Goal: Communication & Community: Answer question/provide support

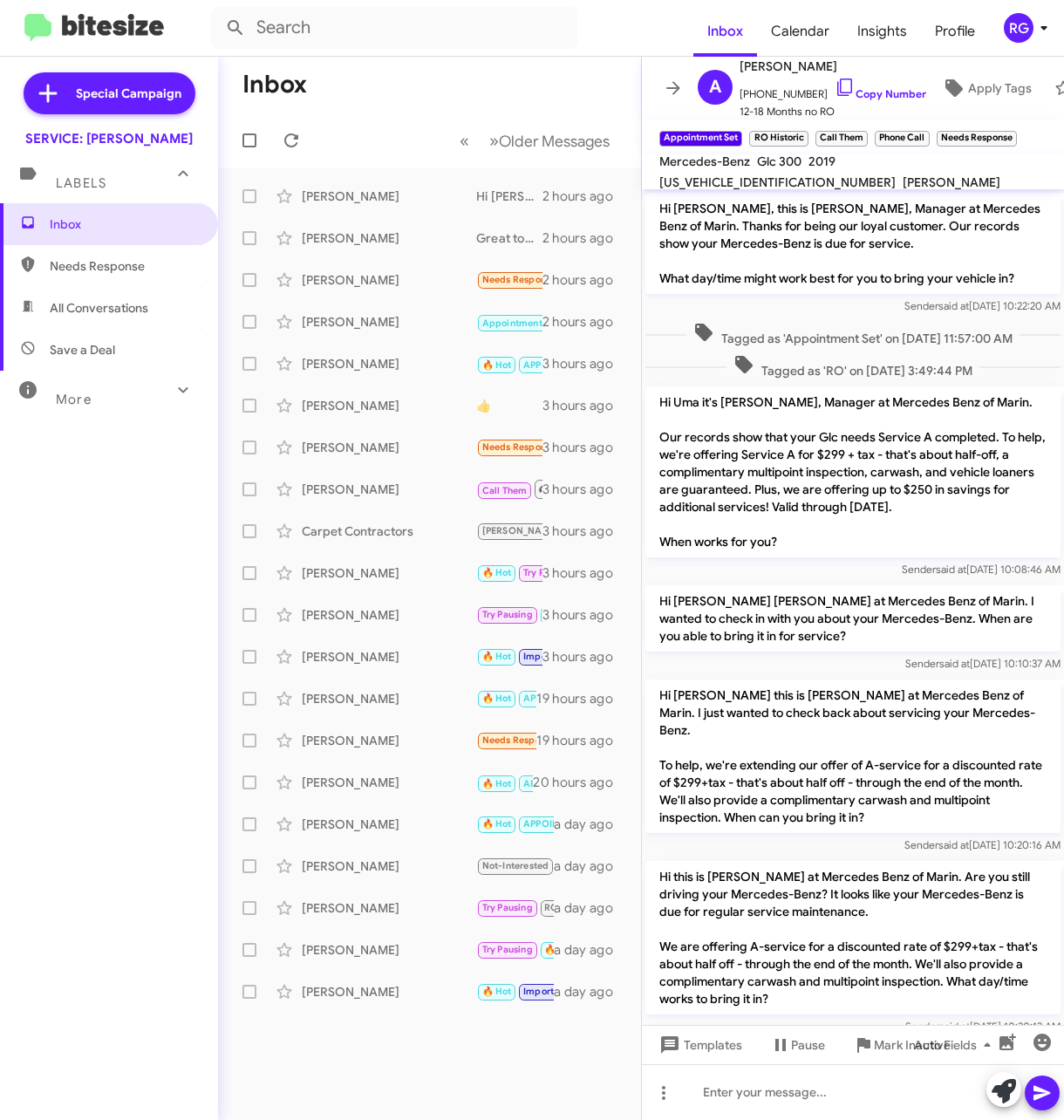
scroll to position [808, 0]
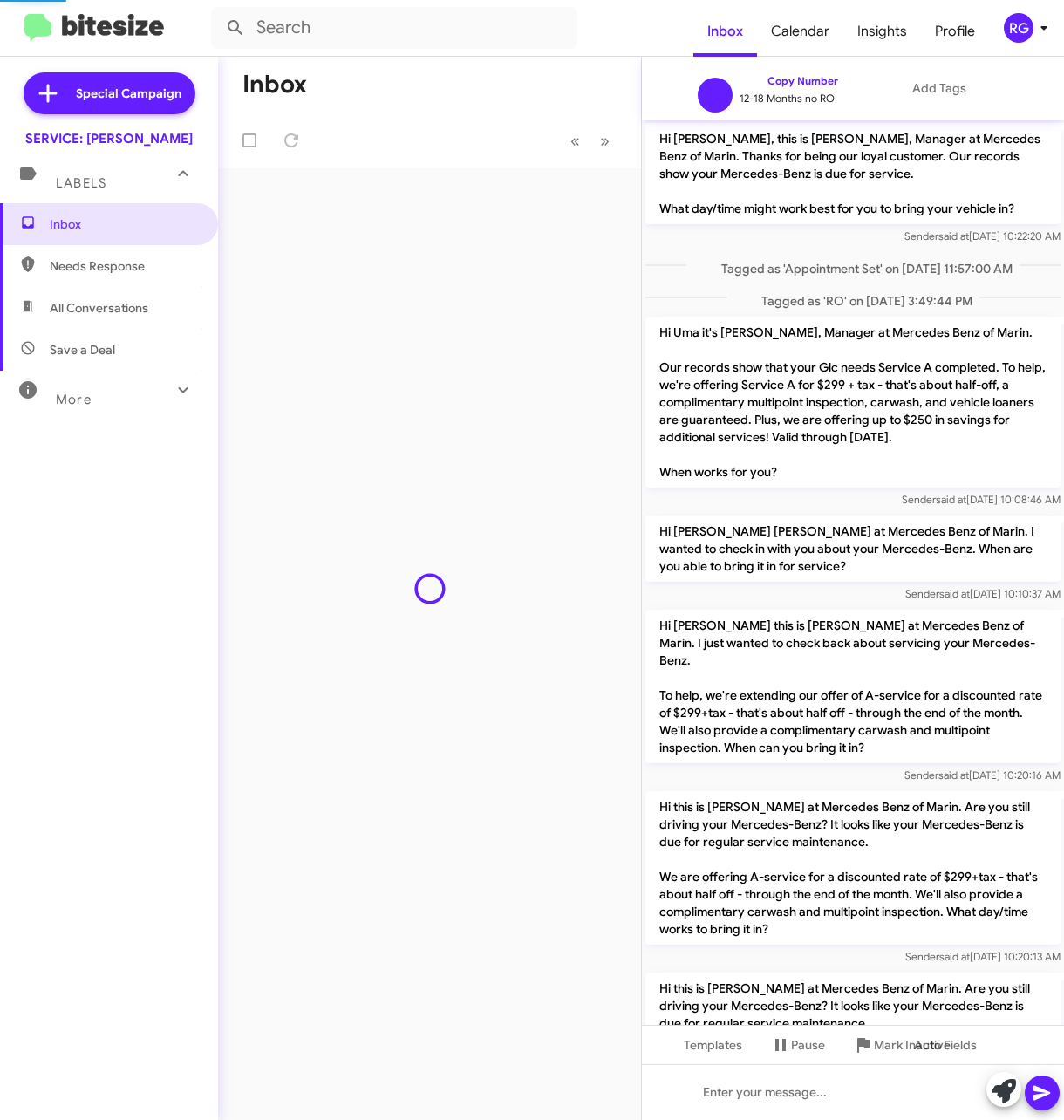
scroll to position [737, 0]
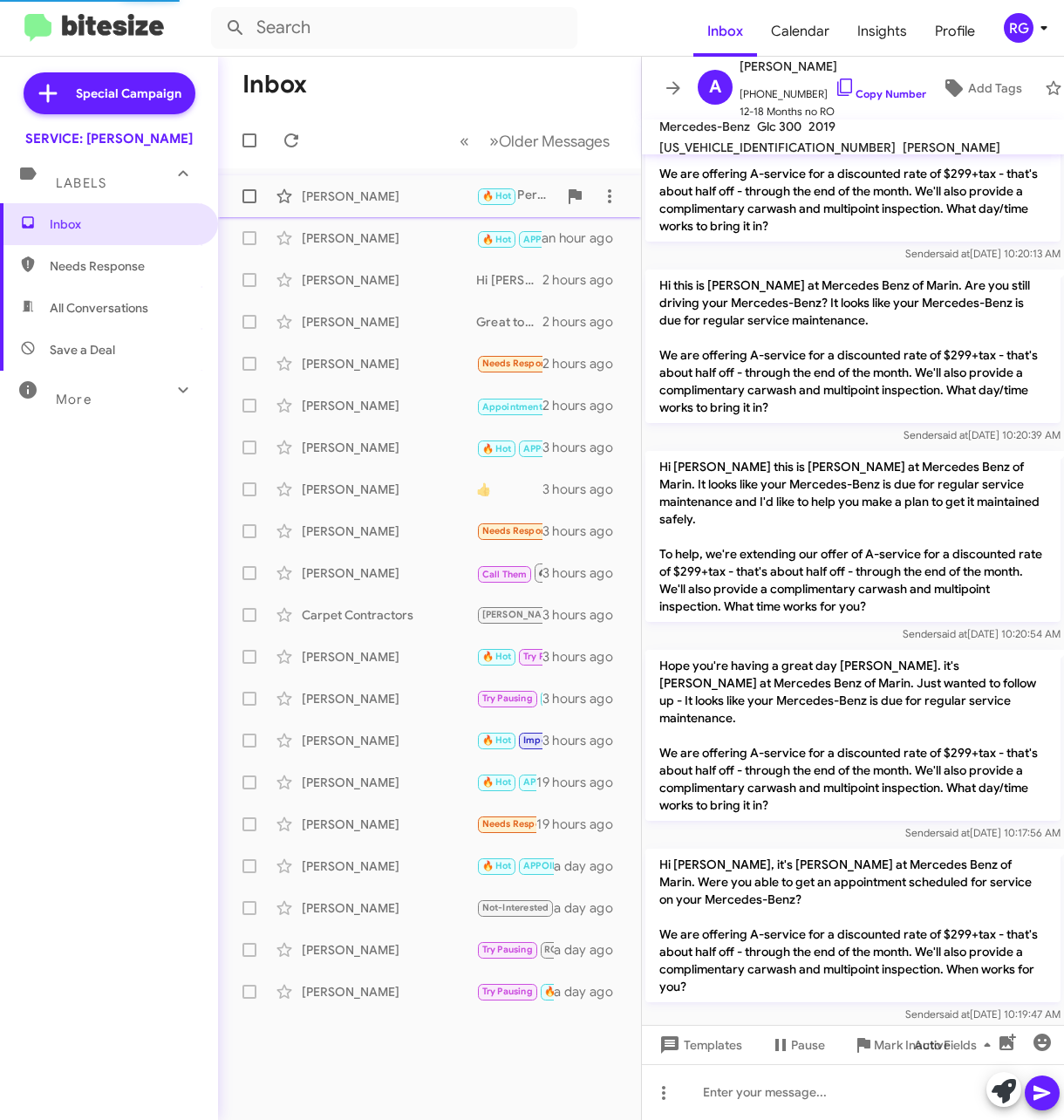
click at [336, 206] on div "[PERSON_NAME] 🔥 Hot Perfect thank you ! We will call/text you when on our way a…" at bounding box center [429, 196] width 395 height 35
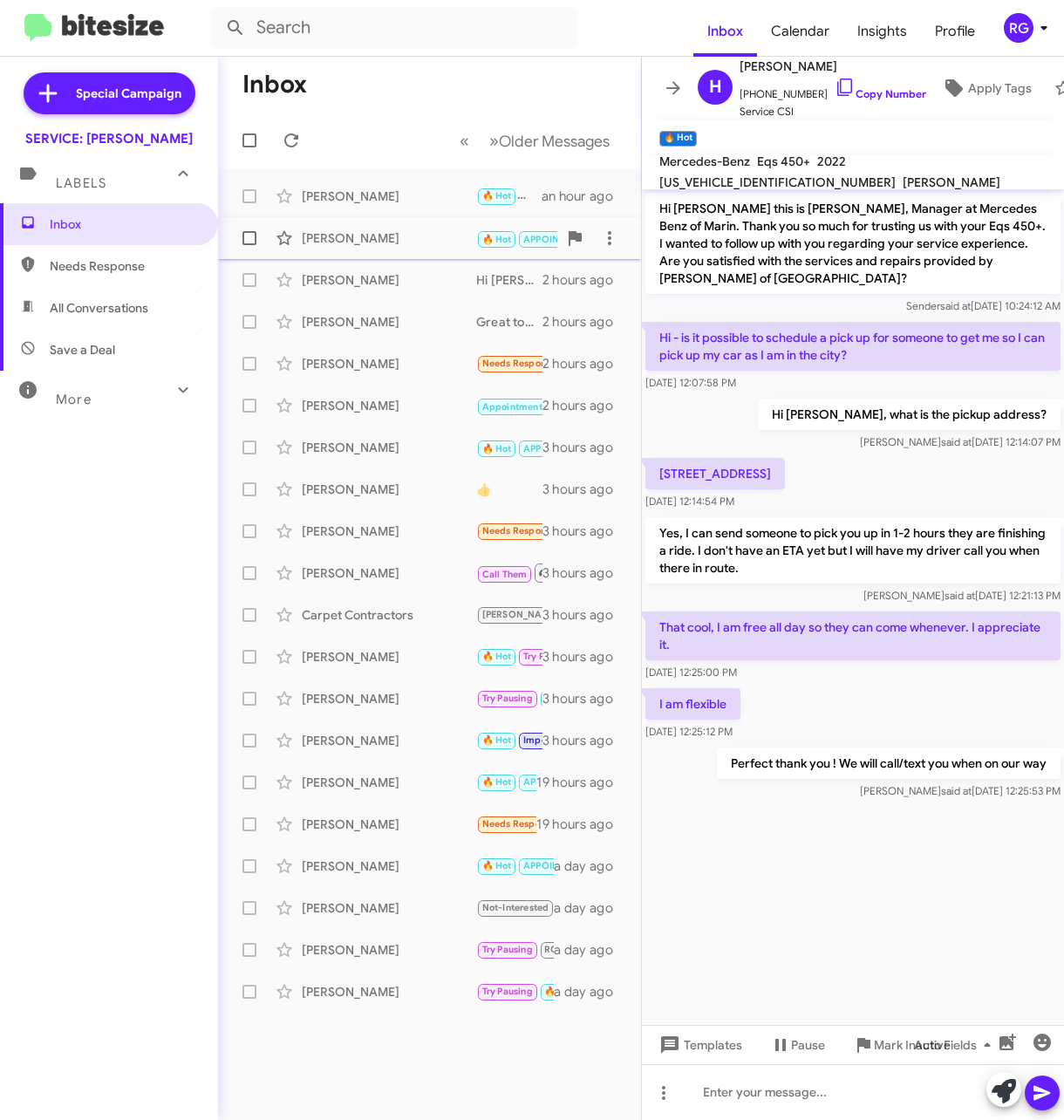
click at [378, 241] on div "[PERSON_NAME]" at bounding box center [388, 238] width 175 height 17
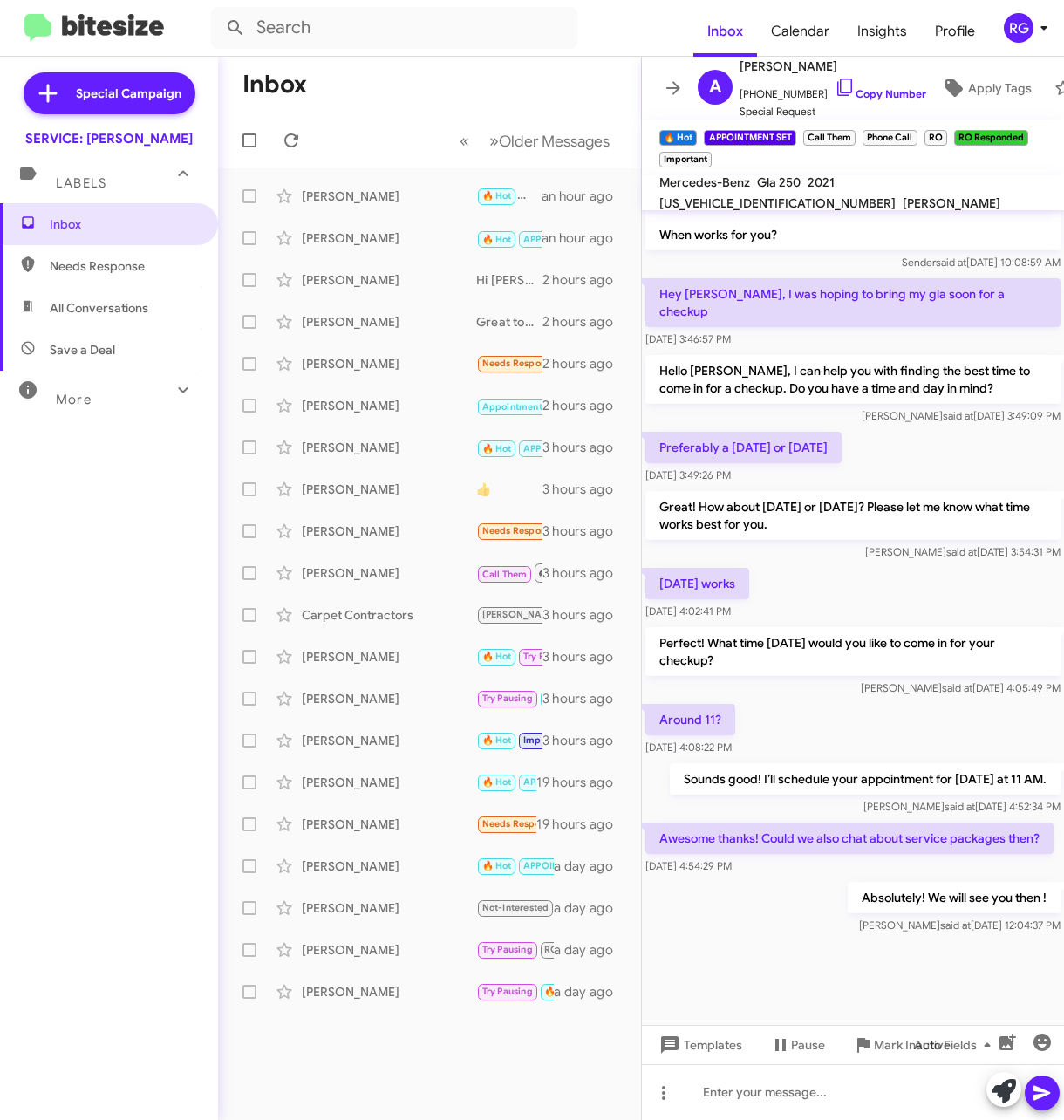
scroll to position [667, 0]
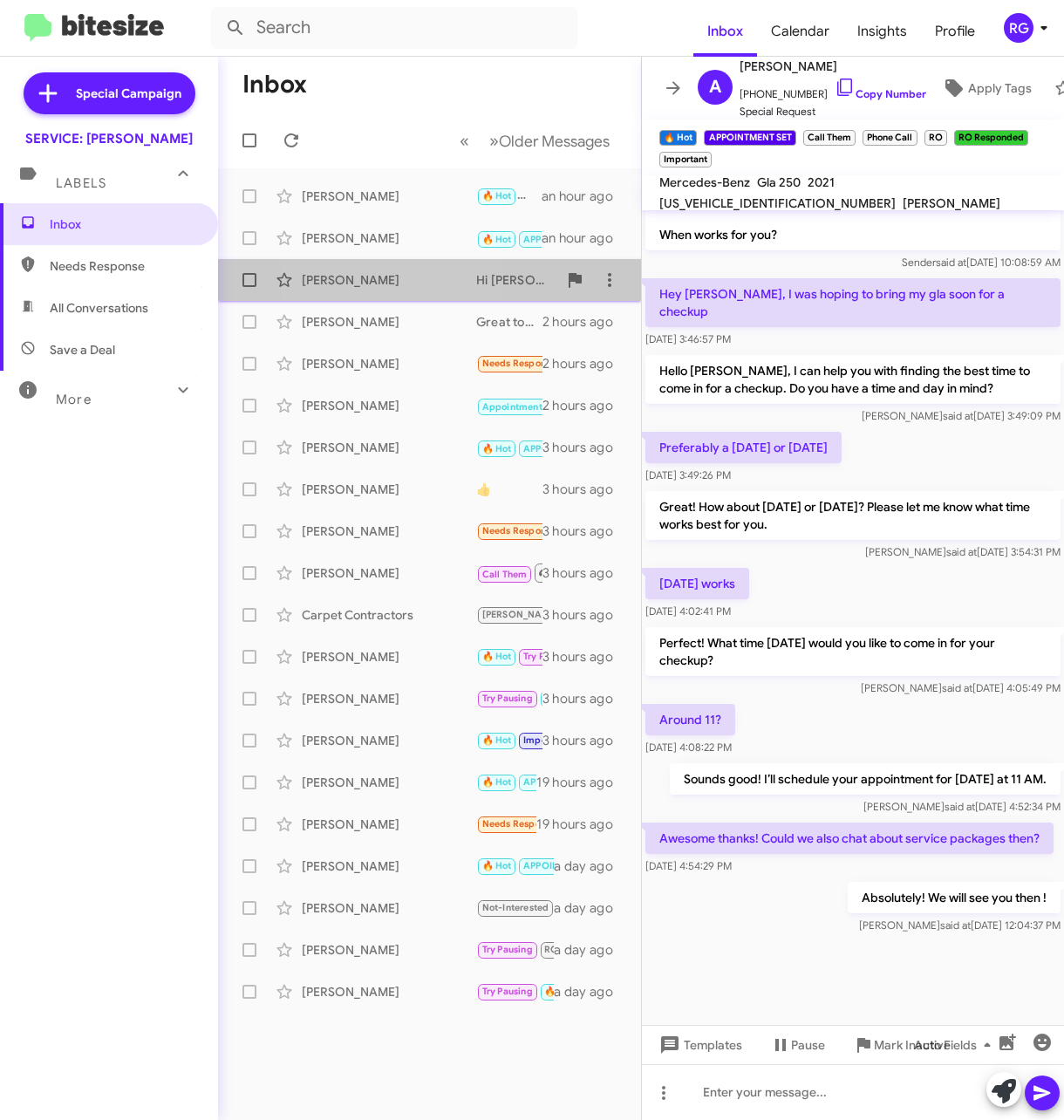
click at [351, 280] on div "[PERSON_NAME]" at bounding box center [388, 280] width 175 height 17
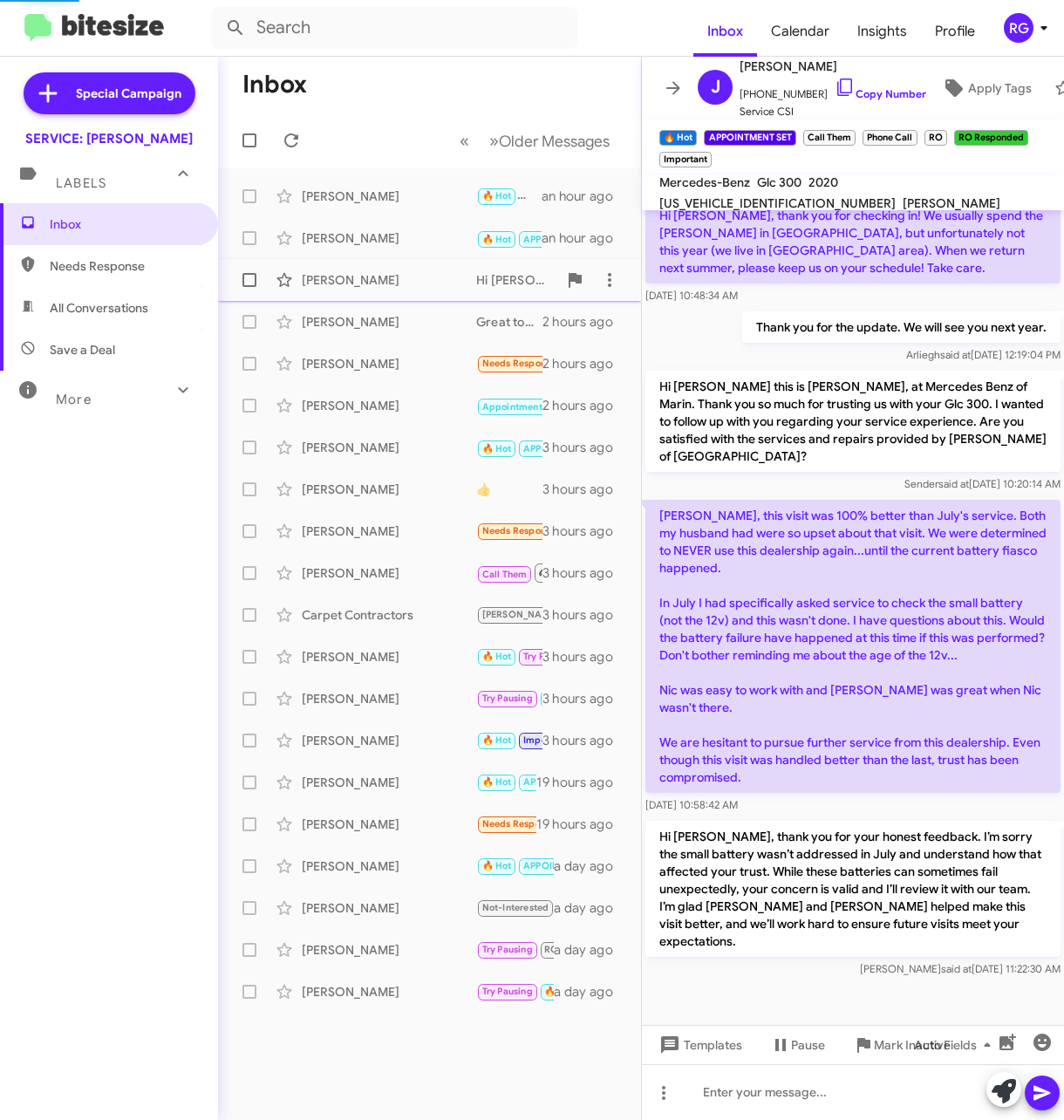
scroll to position [674, 0]
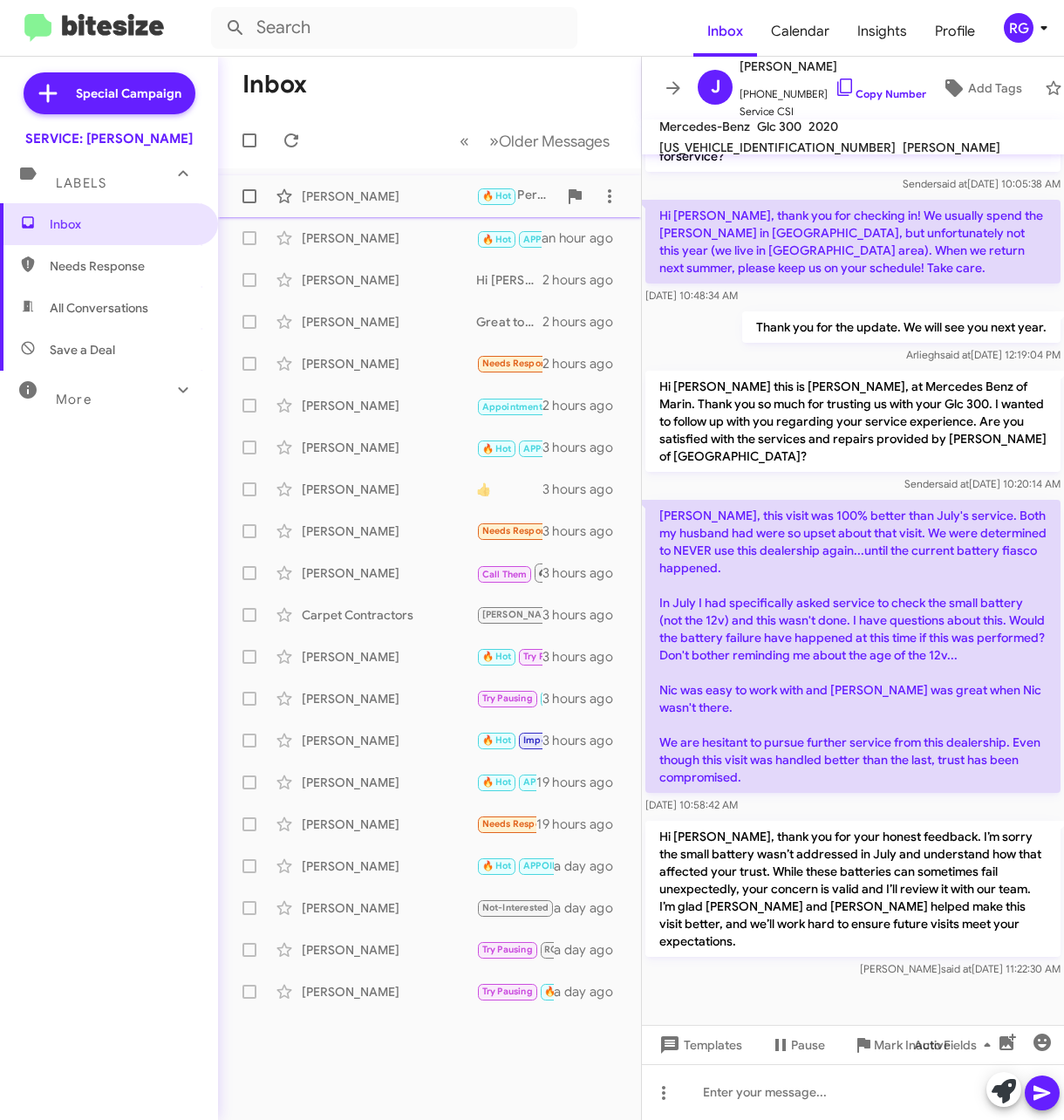
click at [357, 186] on div "[PERSON_NAME] 🔥 Hot Perfect thank you ! We will call/text you when on our way a…" at bounding box center [429, 196] width 395 height 35
